Goal: Task Accomplishment & Management: Use online tool/utility

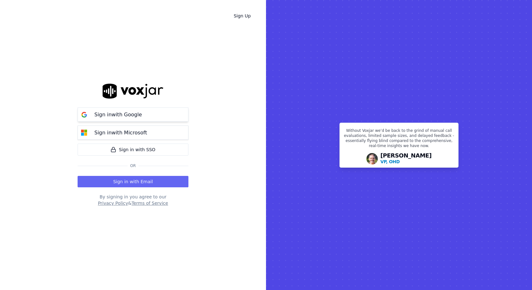
click at [108, 117] on p "Sign in with Google" at bounding box center [117, 115] width 47 height 8
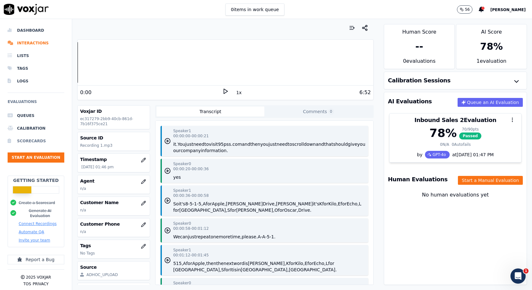
click at [33, 139] on li "Scorecards" at bounding box center [36, 141] width 57 height 13
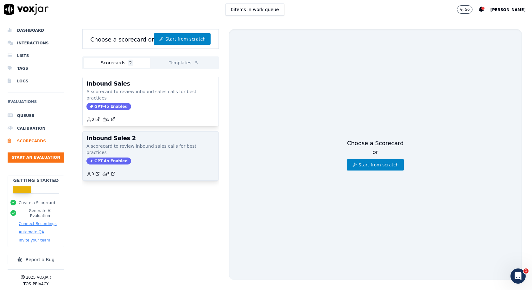
click at [153, 143] on p "A scorecard to review inbound sales calls for best practices" at bounding box center [150, 149] width 128 height 13
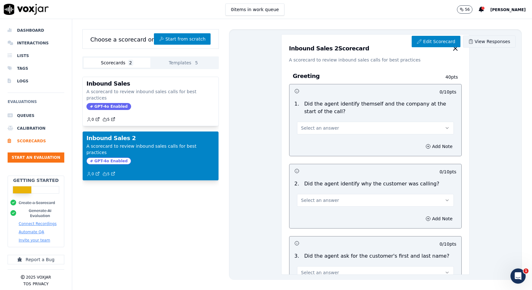
click at [486, 41] on link "View Responses" at bounding box center [489, 41] width 53 height 12
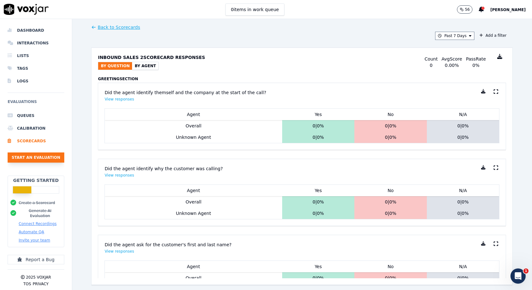
click at [45, 154] on button "Start an Evaluation" at bounding box center [36, 157] width 57 height 10
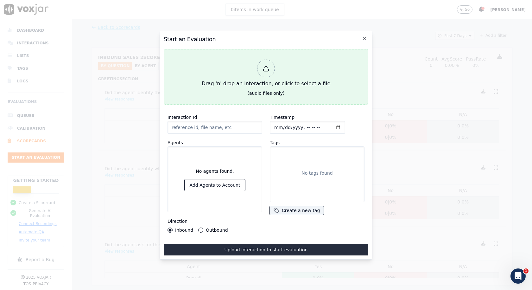
click at [268, 67] on icon at bounding box center [265, 68] width 7 height 7
type input "Recording 1.mp3"
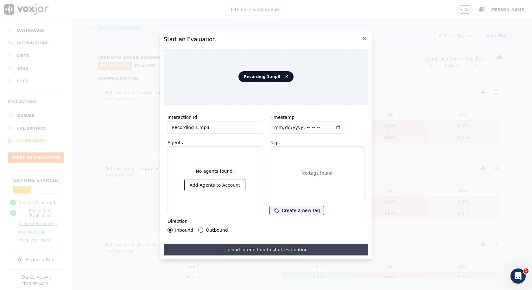
click at [263, 246] on button "Upload interaction to start evaluation" at bounding box center [266, 249] width 204 height 11
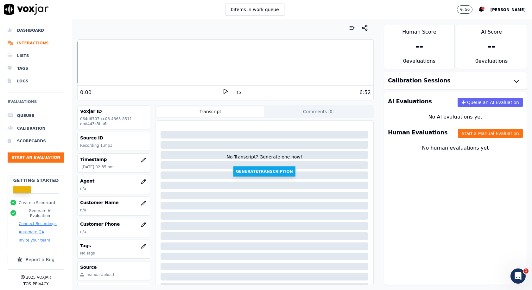
click at [271, 171] on button "Generate Transcription" at bounding box center [264, 171] width 62 height 10
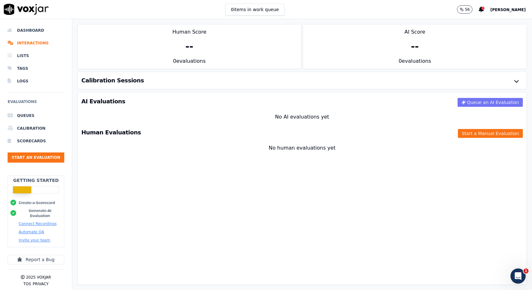
click at [485, 103] on button "Queue an AI Evaluation" at bounding box center [489, 102] width 65 height 9
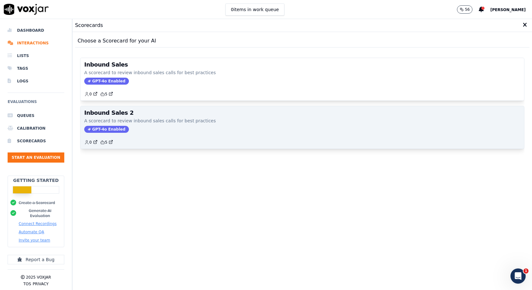
click at [148, 118] on p "A scorecard to review inbound sales calls for best practices" at bounding box center [302, 120] width 436 height 6
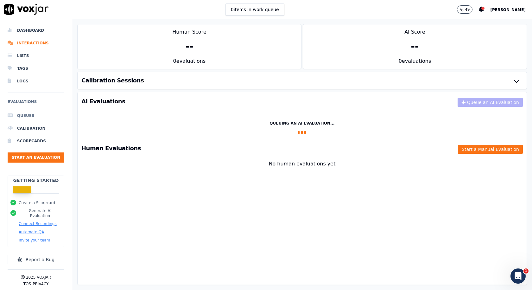
click at [23, 114] on li "Queues" at bounding box center [36, 115] width 57 height 13
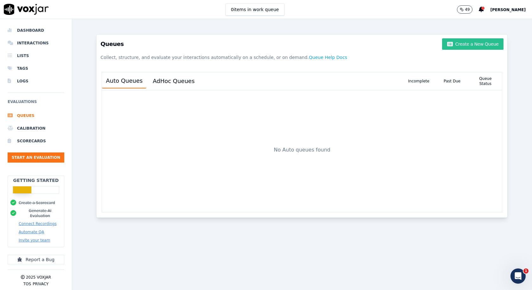
click at [473, 45] on button "Create a New Queue" at bounding box center [472, 43] width 61 height 11
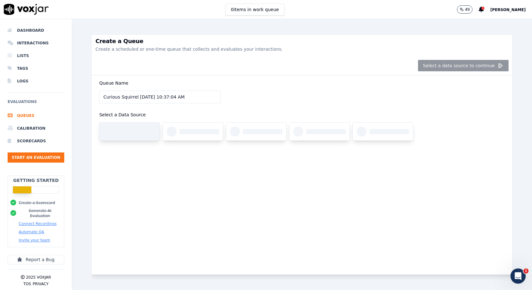
click at [135, 131] on div at bounding box center [136, 131] width 40 height 5
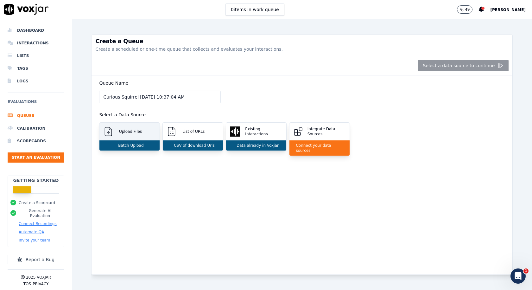
click at [136, 146] on p "Batch Upload" at bounding box center [130, 145] width 28 height 5
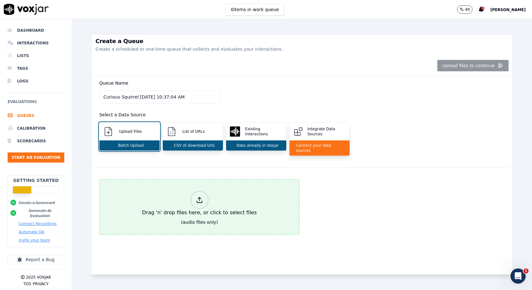
click at [196, 197] on icon at bounding box center [199, 199] width 7 height 7
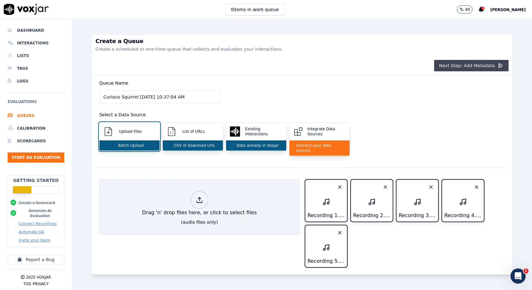
click at [470, 65] on button "Next Step: Add Metadata" at bounding box center [471, 65] width 75 height 11
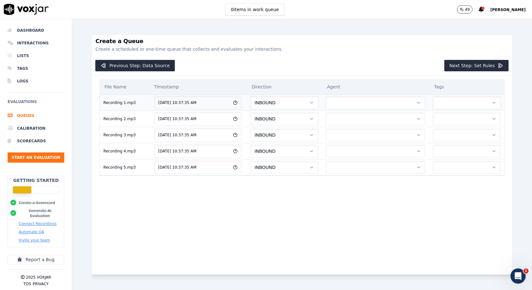
click at [401, 101] on button "button" at bounding box center [375, 102] width 99 height 13
click at [378, 103] on button "button" at bounding box center [375, 102] width 99 height 13
click at [387, 100] on button "button" at bounding box center [375, 102] width 99 height 13
click at [417, 102] on icon "button" at bounding box center [418, 102] width 3 height 1
click at [156, 66] on button "Previous Step: Data Source" at bounding box center [134, 65] width 79 height 11
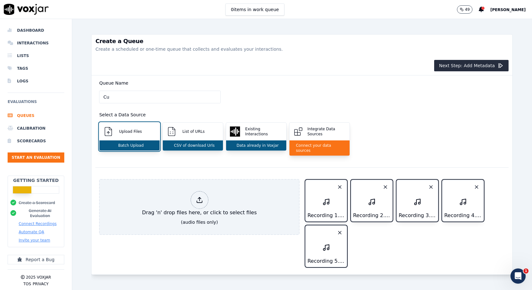
type input "C"
type input "Joy Calls"
click at [305, 107] on div "Queue Name Joy Calls Select a Data Source Upload Files Batch Upload List of URL…" at bounding box center [301, 121] width 413 height 92
click at [463, 66] on button "Next Step: Add Metadata" at bounding box center [471, 65] width 75 height 11
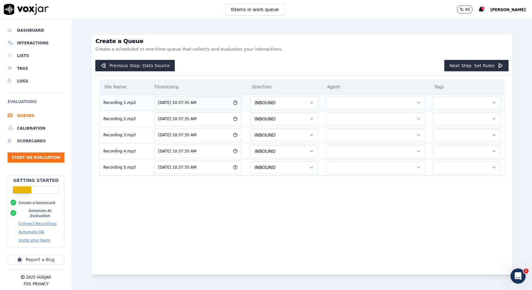
click at [373, 100] on button "button" at bounding box center [375, 102] width 99 height 13
click at [400, 59] on div "Previous Step: Data Source Next Step: Set Rules" at bounding box center [301, 65] width 421 height 19
click at [463, 66] on button "Next Step: Set Rules" at bounding box center [476, 65] width 64 height 11
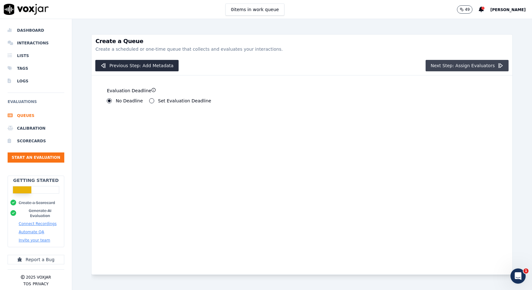
click at [476, 66] on button "Next Step: Assign Evaluators" at bounding box center [466, 65] width 83 height 11
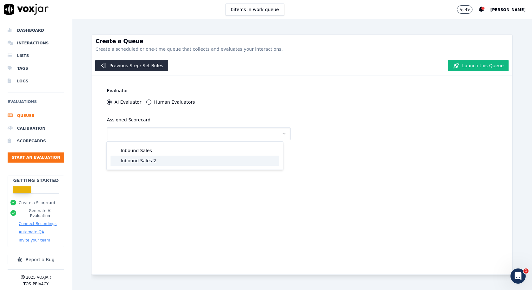
click at [147, 160] on div "Inbound Sales 2" at bounding box center [194, 160] width 169 height 10
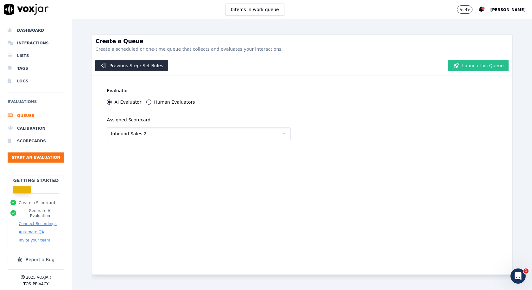
click at [475, 66] on button "Launch this Queue" at bounding box center [478, 65] width 60 height 11
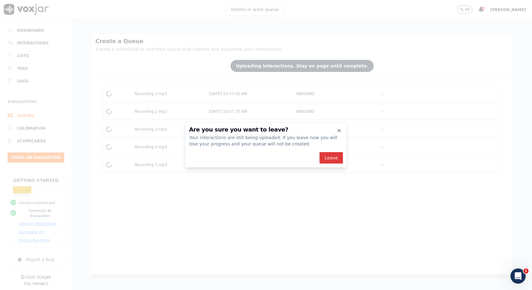
click at [332, 157] on button "Leave" at bounding box center [330, 157] width 23 height 11
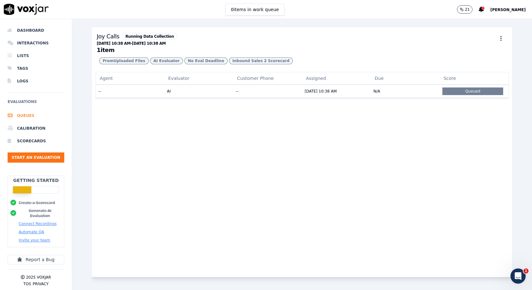
click at [28, 115] on li "Queues" at bounding box center [36, 115] width 57 height 13
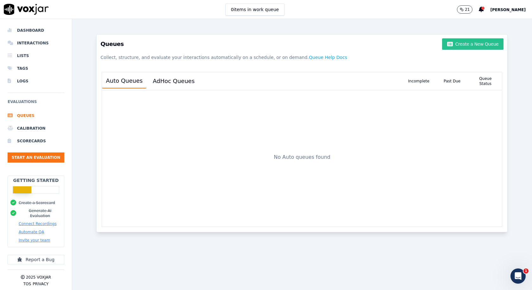
click at [473, 43] on button "Create a New Queue" at bounding box center [472, 43] width 61 height 11
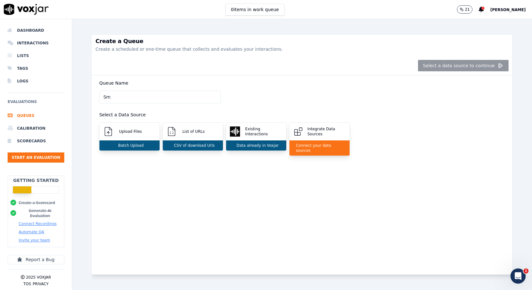
type input "S"
type input "Joy Calls"
click at [131, 144] on p "Batch Upload" at bounding box center [130, 145] width 28 height 5
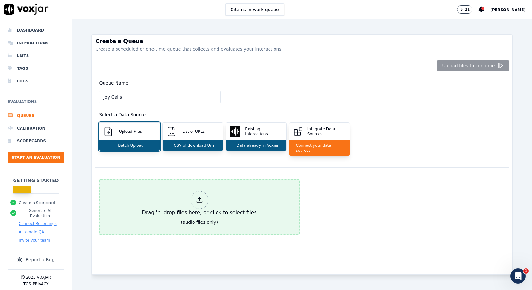
click at [201, 194] on div at bounding box center [200, 200] width 18 height 18
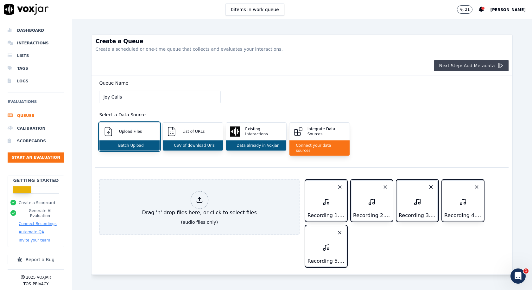
click at [462, 67] on button "Next Step: Add Metadata" at bounding box center [471, 65] width 75 height 11
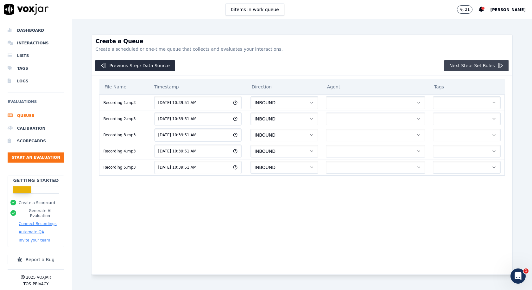
click at [461, 65] on button "Next Step: Set Rules" at bounding box center [476, 65] width 64 height 11
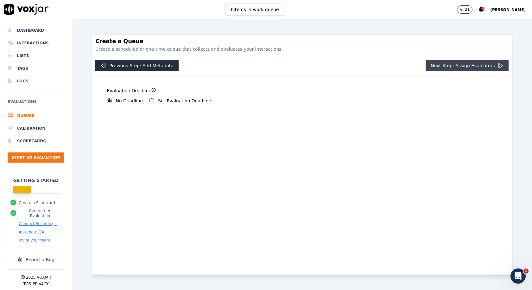
click at [459, 65] on button "Next Step: Assign Evaluators" at bounding box center [466, 65] width 83 height 11
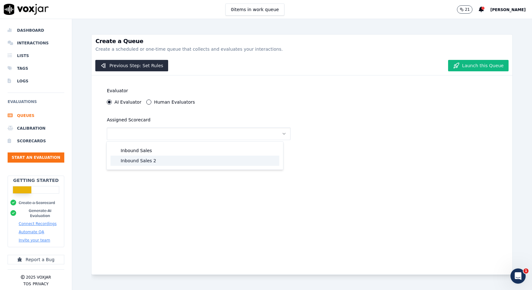
click at [143, 161] on div "Inbound Sales 2" at bounding box center [194, 160] width 169 height 10
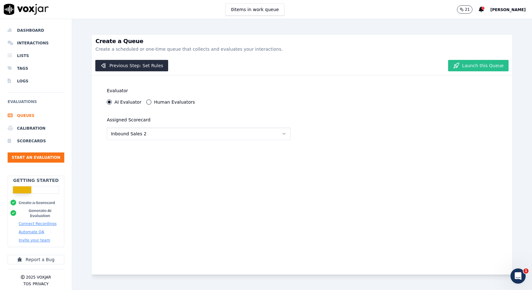
click at [478, 68] on button "Launch this Queue" at bounding box center [478, 65] width 60 height 11
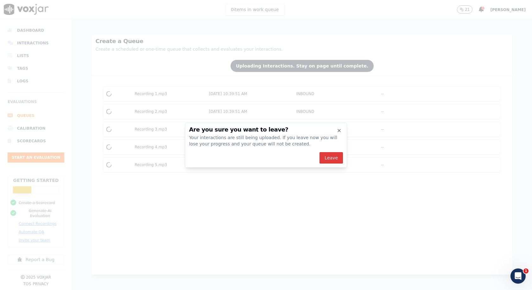
click at [329, 159] on button "Leave" at bounding box center [330, 157] width 23 height 11
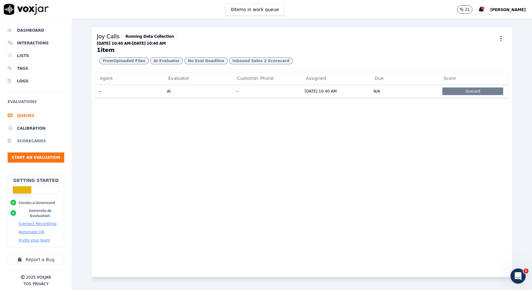
click at [29, 142] on li "Scorecards" at bounding box center [36, 141] width 57 height 13
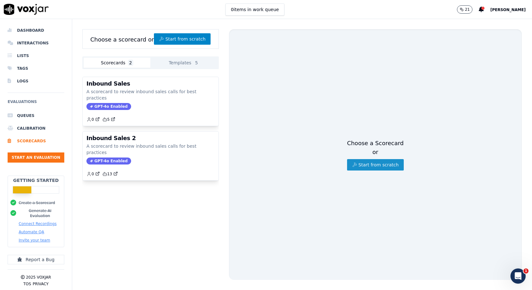
click at [373, 159] on button "Start from scratch" at bounding box center [375, 164] width 57 height 11
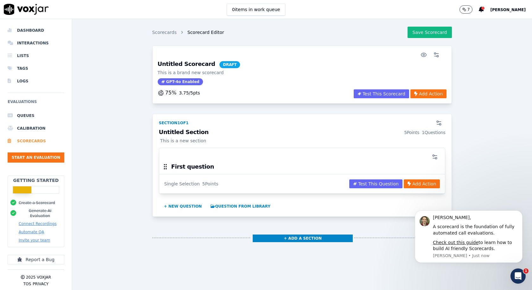
click at [35, 144] on li "Scorecards" at bounding box center [36, 141] width 57 height 13
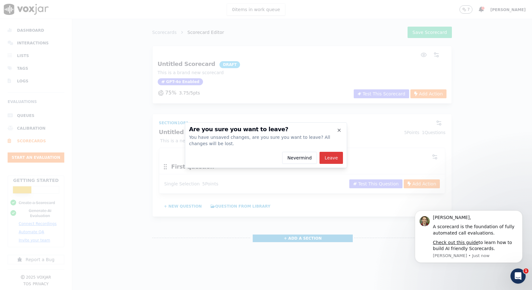
click at [333, 157] on button "Leave" at bounding box center [330, 158] width 23 height 12
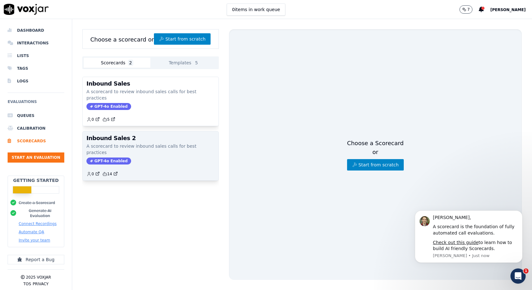
click at [135, 143] on div "Inbound Sales 2 A scorecard to review inbound sales calls for best practices GP…" at bounding box center [151, 155] width 136 height 49
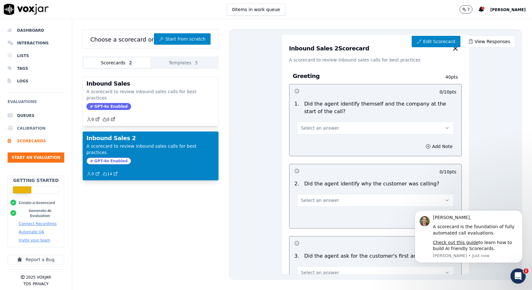
click at [35, 128] on li "Calibration" at bounding box center [36, 128] width 57 height 13
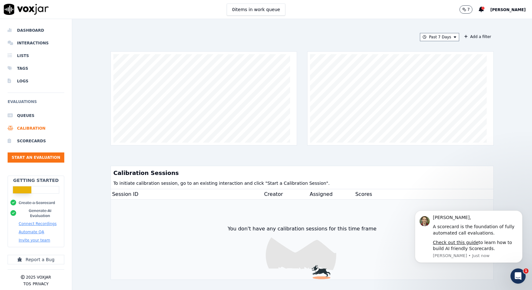
click at [40, 221] on button "Connect Recordings" at bounding box center [38, 223] width 38 height 5
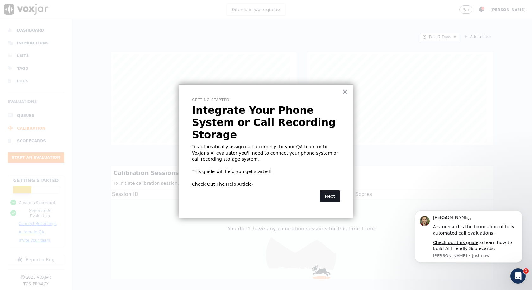
click at [334, 190] on button "Next" at bounding box center [329, 195] width 21 height 11
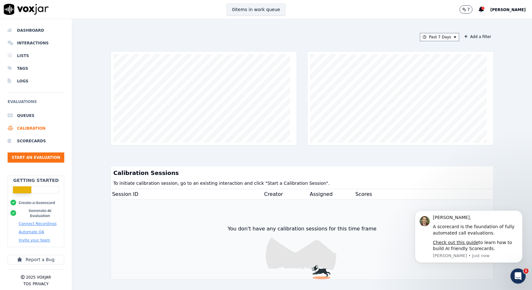
click at [264, 10] on button "0 items in work queue" at bounding box center [256, 9] width 59 height 12
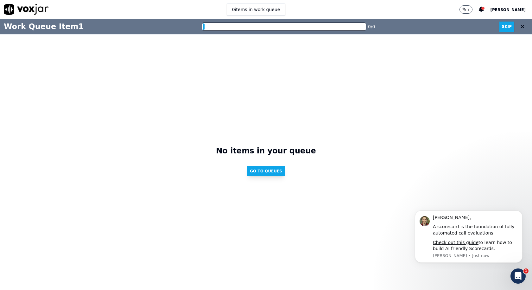
click at [265, 169] on button "Go to Queues" at bounding box center [265, 171] width 37 height 10
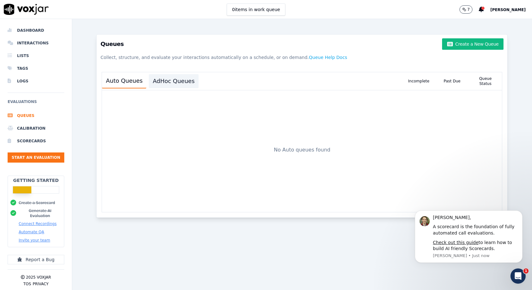
click at [165, 81] on button "AdHoc Queues" at bounding box center [173, 81] width 49 height 14
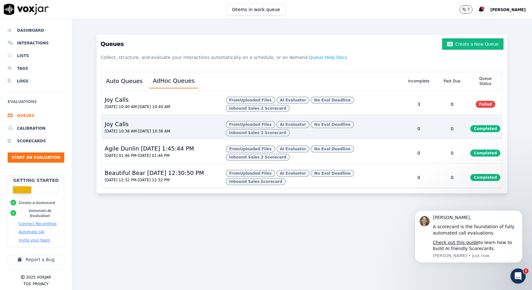
click at [170, 134] on button "[DATE] 10:38 AM - [DATE] 10:38 AM" at bounding box center [137, 131] width 66 height 5
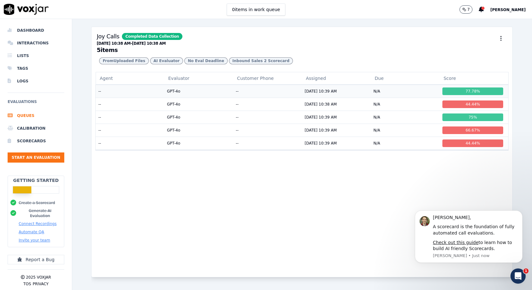
click at [292, 97] on td "--" at bounding box center [267, 91] width 69 height 13
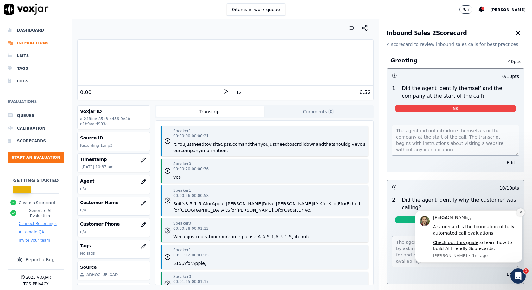
click at [521, 212] on icon "Dismiss notification" at bounding box center [520, 211] width 3 height 3
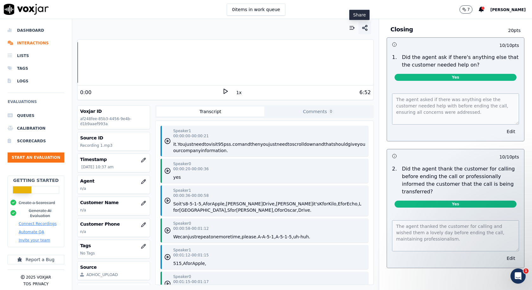
click at [364, 27] on line "button" at bounding box center [365, 26] width 2 height 1
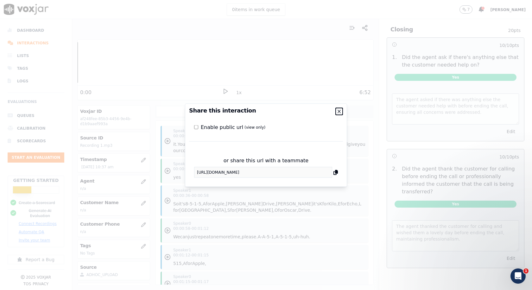
click at [339, 112] on icon "button" at bounding box center [338, 111] width 5 height 5
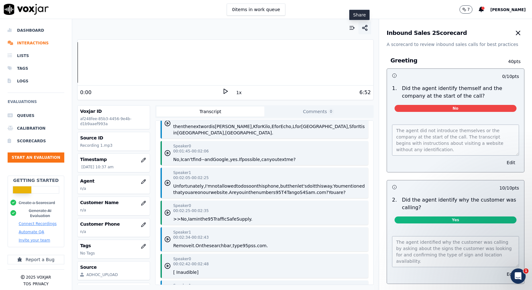
click at [361, 29] on icon "button" at bounding box center [364, 28] width 6 height 6
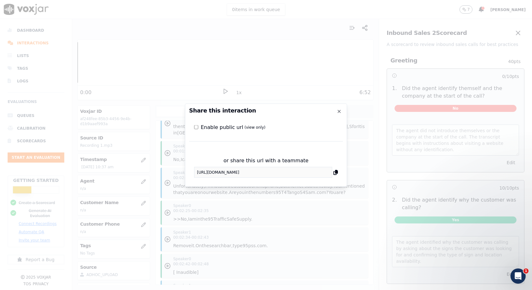
click at [336, 172] on icon at bounding box center [335, 171] width 4 height 5
click at [340, 109] on icon "button" at bounding box center [338, 111] width 5 height 5
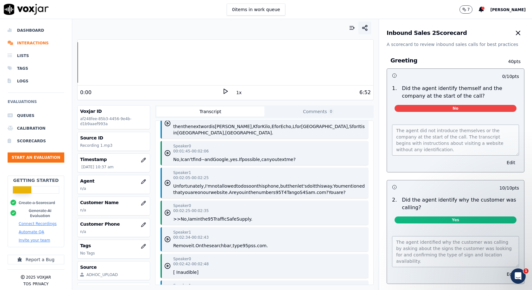
click at [361, 28] on icon "button" at bounding box center [364, 28] width 6 height 6
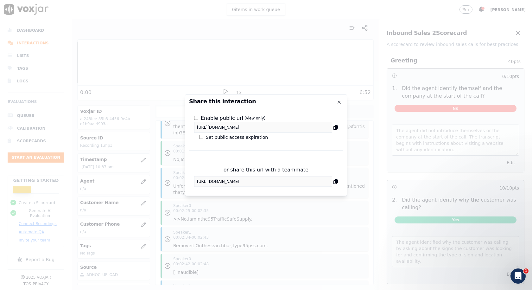
click at [335, 127] on icon at bounding box center [335, 126] width 4 height 5
click at [339, 102] on icon "button" at bounding box center [339, 102] width 3 height 3
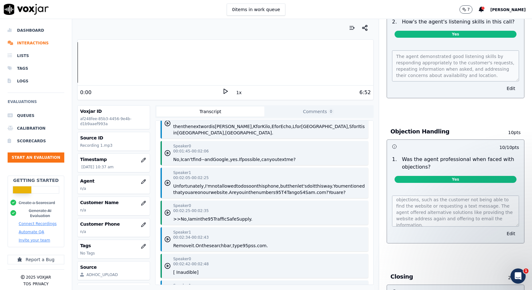
scroll to position [13, 0]
click at [481, 9] on div at bounding box center [482, 8] width 3 height 3
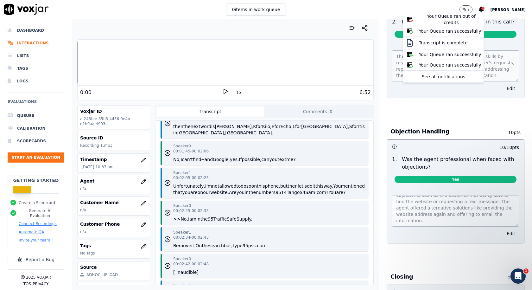
click at [361, 3] on div "0 items in work queue 7 Your Queue ran out of credits Your Queue ran successful…" at bounding box center [266, 9] width 532 height 19
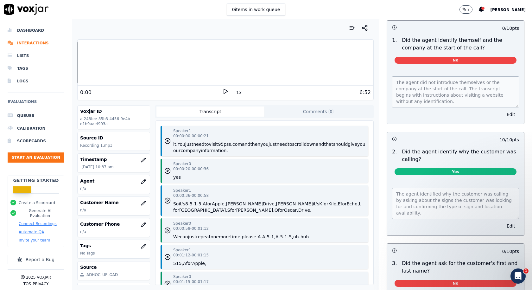
scroll to position [0, 0]
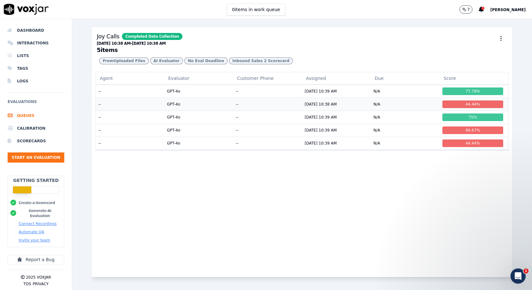
click at [302, 110] on td "[DATE] 10:38 AM" at bounding box center [336, 103] width 69 height 13
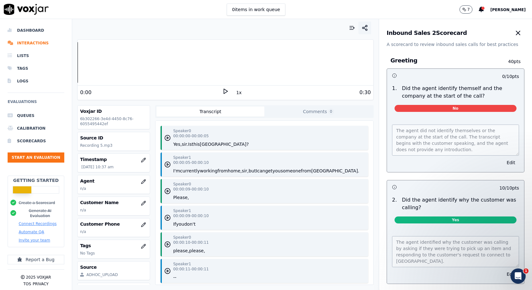
click at [361, 28] on icon "button" at bounding box center [364, 28] width 6 height 6
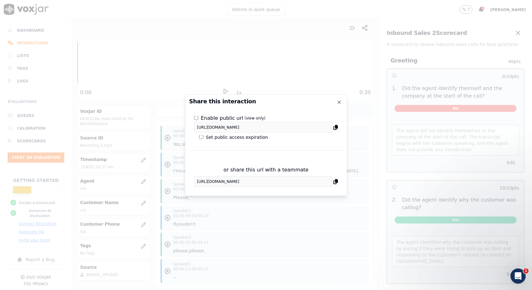
click at [336, 126] on icon at bounding box center [335, 126] width 4 height 5
click at [339, 100] on icon "button" at bounding box center [338, 101] width 5 height 5
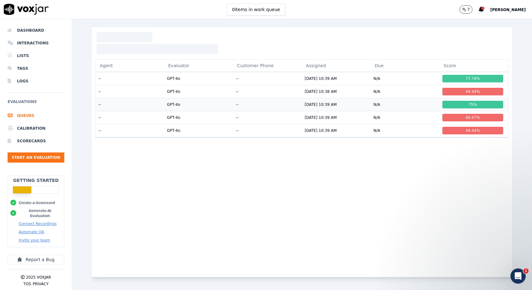
click at [175, 105] on tbody "-- GPT-4o -- [DATE] 10:39 AM N/A 77.78 % -- GPT-4o -- [DATE] 10:38 AM N/A 44.44…" at bounding box center [302, 104] width 413 height 65
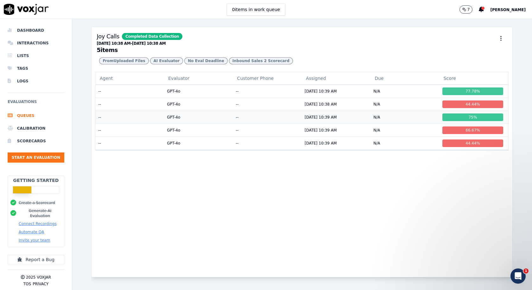
click at [172, 123] on td "GPT-4o" at bounding box center [198, 116] width 69 height 13
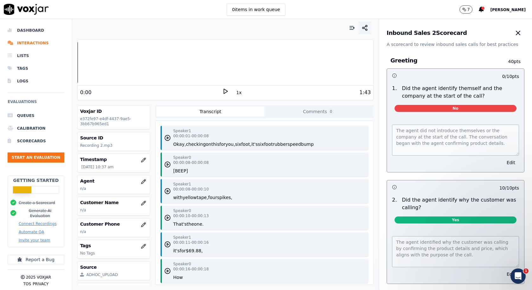
click at [361, 28] on icon "button" at bounding box center [364, 28] width 6 height 6
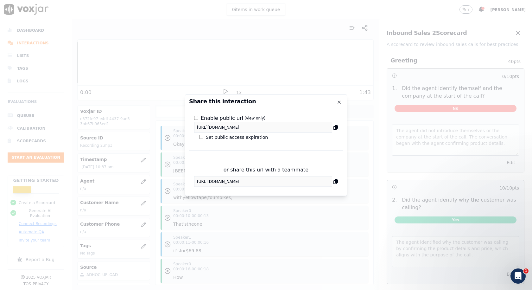
click at [336, 127] on icon at bounding box center [335, 126] width 4 height 5
click at [339, 101] on icon "button" at bounding box center [338, 101] width 5 height 5
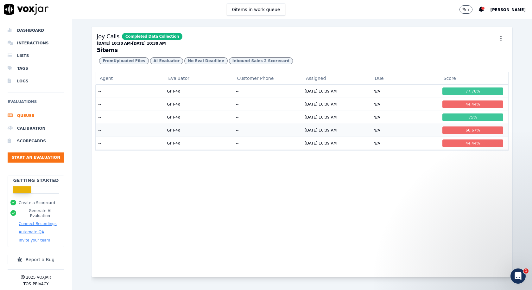
click at [174, 136] on td "GPT-4o" at bounding box center [198, 129] width 69 height 13
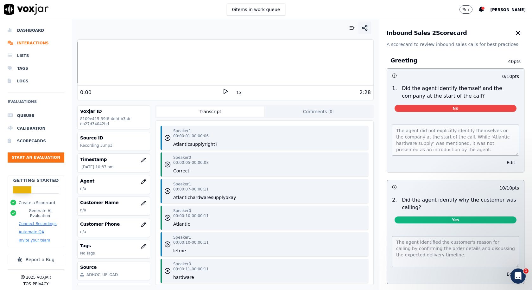
click at [361, 28] on icon "button" at bounding box center [364, 28] width 6 height 6
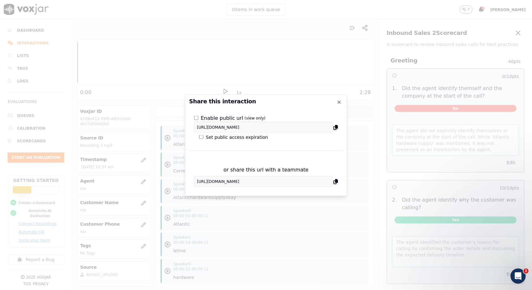
click at [336, 127] on icon at bounding box center [335, 126] width 4 height 5
click at [339, 101] on icon "button" at bounding box center [338, 101] width 5 height 5
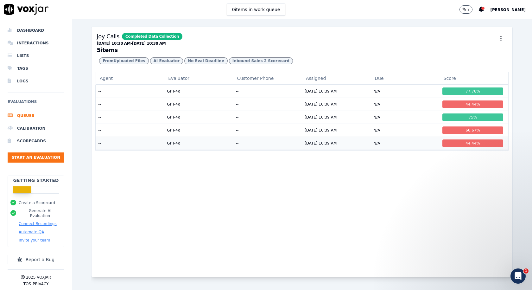
click at [173, 149] on td "GPT-4o" at bounding box center [198, 142] width 69 height 13
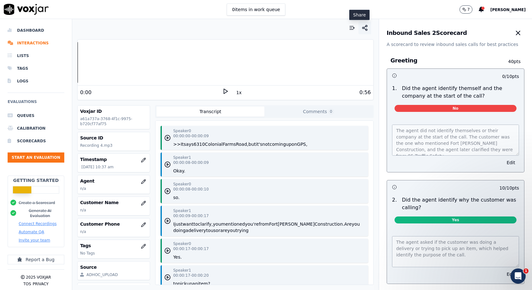
click at [364, 28] on line "button" at bounding box center [365, 28] width 2 height 1
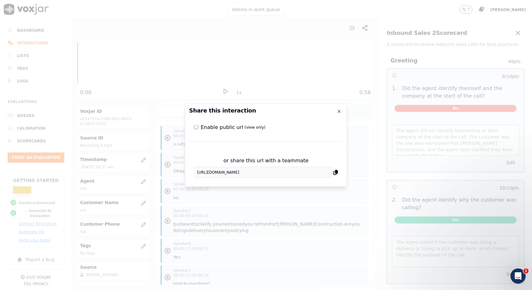
click at [220, 127] on label "Enable public url (view only)" at bounding box center [233, 127] width 65 height 8
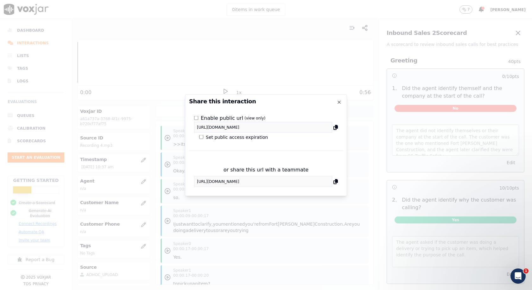
click at [335, 127] on icon at bounding box center [335, 126] width 4 height 5
click at [339, 103] on icon "button" at bounding box center [338, 101] width 5 height 5
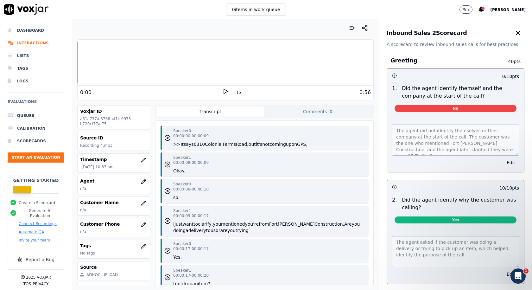
click at [223, 90] on icon at bounding box center [225, 91] width 6 height 6
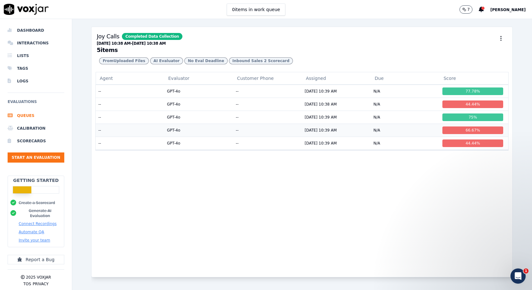
click at [174, 136] on td "GPT-4o" at bounding box center [198, 129] width 69 height 13
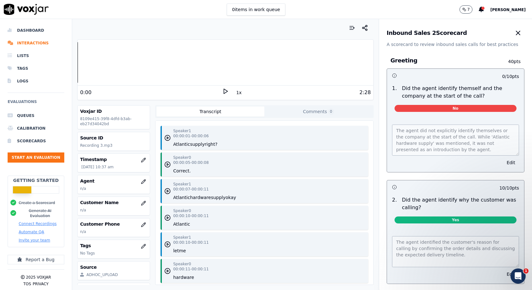
click at [222, 91] on icon at bounding box center [225, 91] width 6 height 6
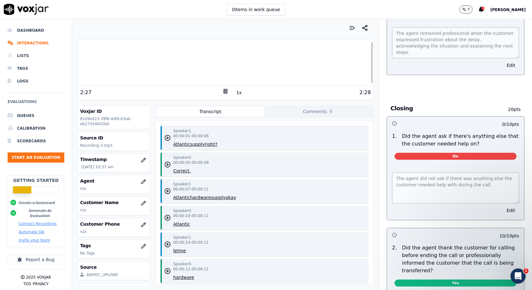
scroll to position [886, 0]
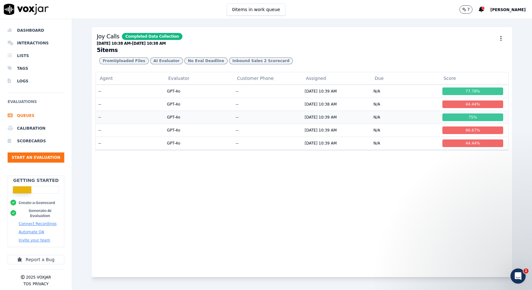
click at [173, 123] on td "GPT-4o" at bounding box center [198, 116] width 69 height 13
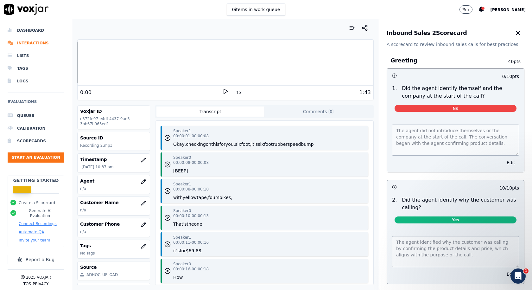
click at [222, 91] on icon at bounding box center [225, 91] width 6 height 6
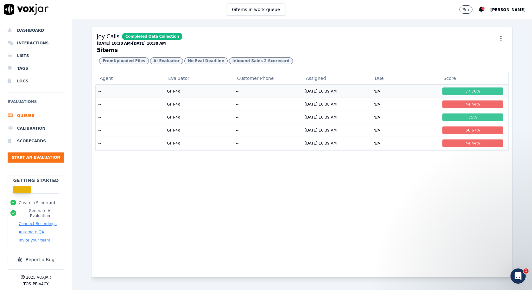
click at [176, 97] on td "GPT-4o" at bounding box center [198, 91] width 69 height 13
